Goal: Task Accomplishment & Management: Complete application form

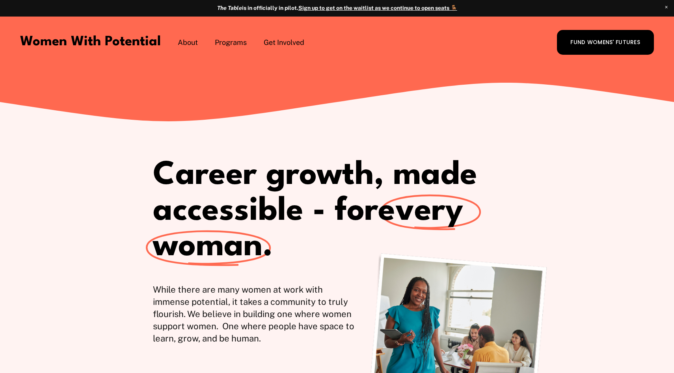
click at [280, 45] on span "Get Involved" at bounding box center [284, 42] width 41 height 10
click at [0, 0] on span "Coach with WWP" at bounding box center [0, 0] width 0 height 0
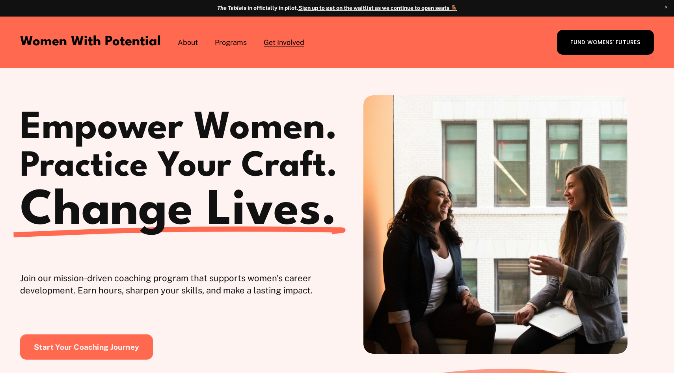
click at [0, 0] on span "Coach with WWP" at bounding box center [0, 0] width 0 height 0
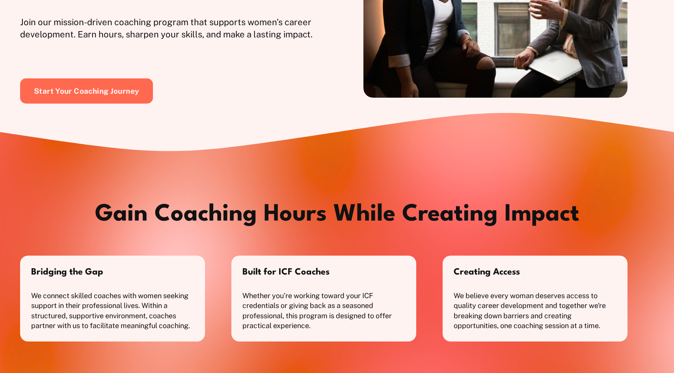
scroll to position [270, 0]
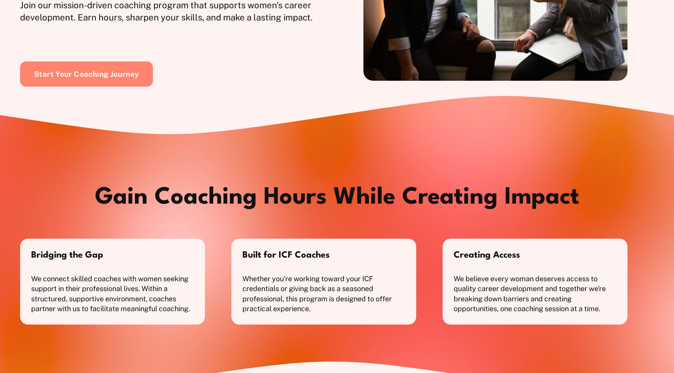
click at [112, 70] on link "Start Your Coaching Journey" at bounding box center [86, 73] width 133 height 25
